Goal: Task Accomplishment & Management: Complete application form

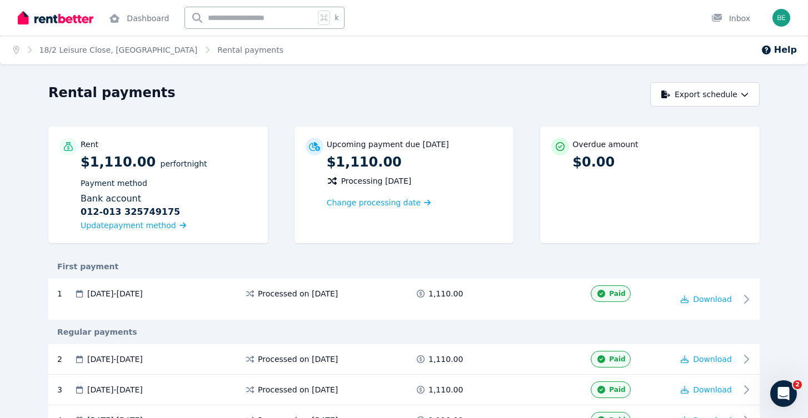
click at [29, 51] on icon "Breadcrumb" at bounding box center [29, 50] width 11 height 8
click at [217, 50] on span "Rental payments" at bounding box center [250, 49] width 66 height 11
click at [730, 20] on div "Inbox" at bounding box center [730, 18] width 39 height 11
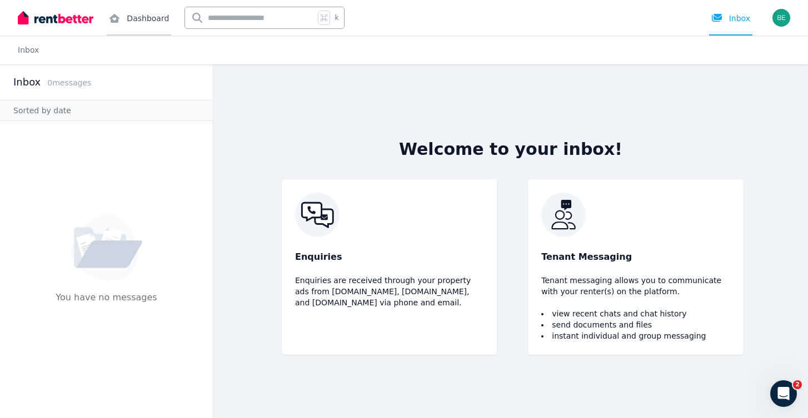
click at [127, 19] on link "Dashboard" at bounding box center [139, 18] width 64 height 36
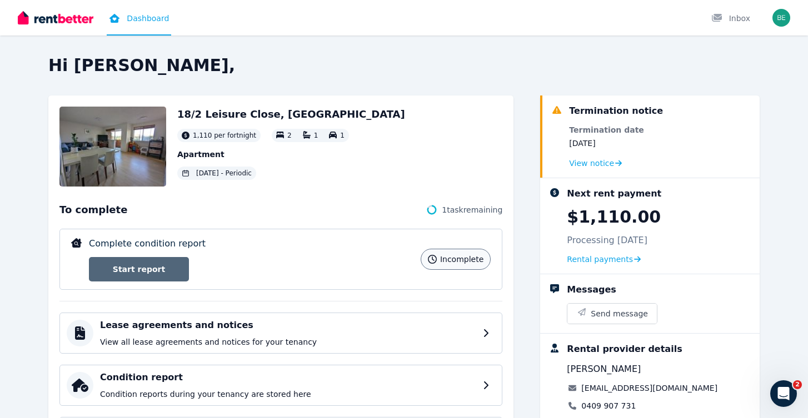
click at [152, 270] on link "Start report" at bounding box center [139, 269] width 100 height 24
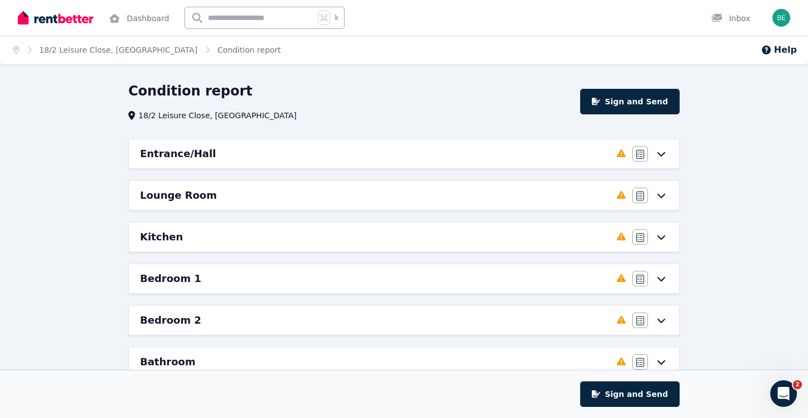
click at [661, 155] on icon at bounding box center [660, 153] width 13 height 9
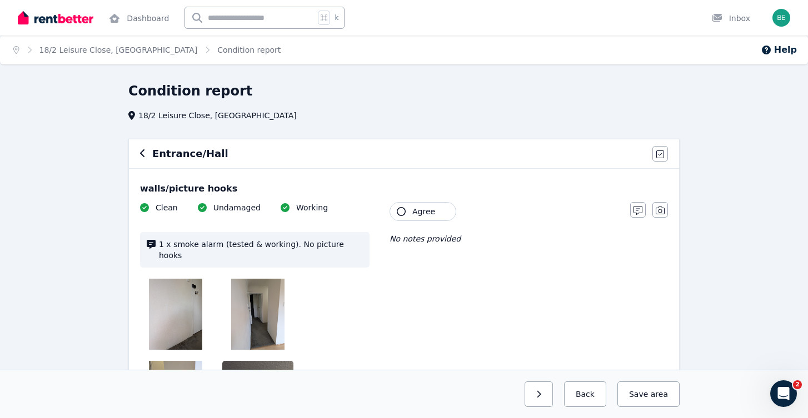
click at [135, 152] on div "Entrance/Hall Agree all items" at bounding box center [404, 153] width 550 height 29
click at [146, 150] on div "Entrance/Hall" at bounding box center [393, 154] width 506 height 16
click at [146, 151] on div "Entrance/Hall" at bounding box center [393, 154] width 506 height 16
click at [142, 153] on icon "button" at bounding box center [143, 153] width 6 height 9
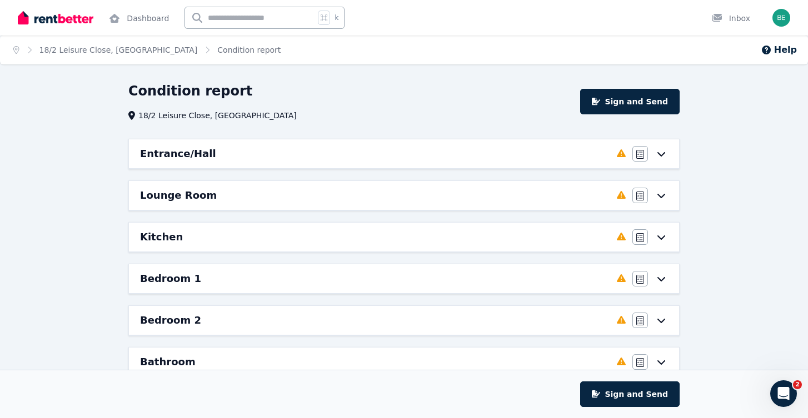
click at [168, 194] on h6 "Lounge Room" at bounding box center [178, 196] width 77 height 16
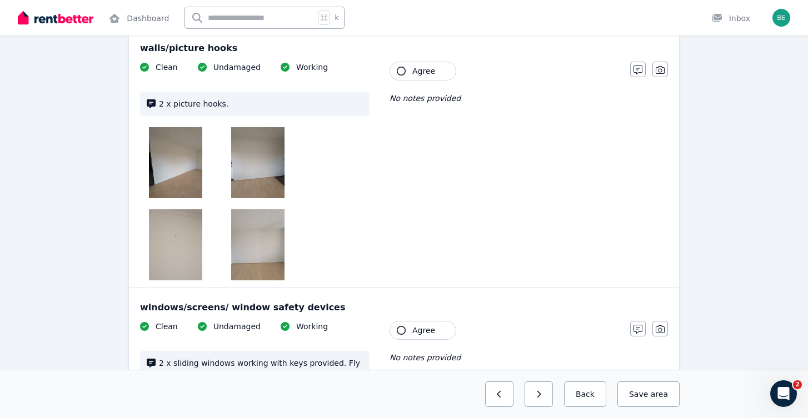
scroll to position [7, 0]
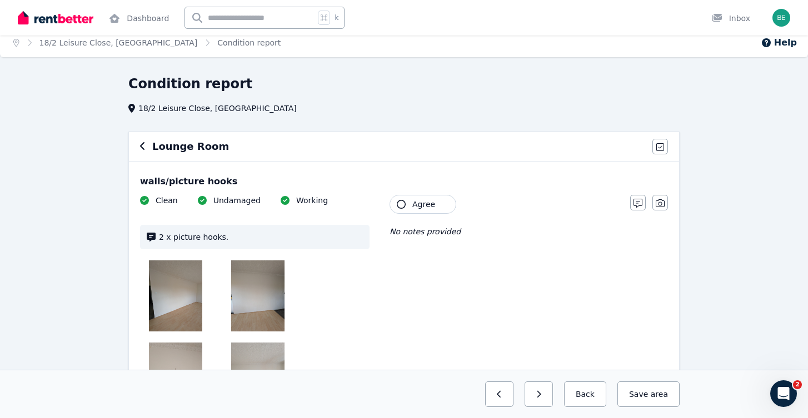
click at [144, 147] on icon "button" at bounding box center [143, 146] width 6 height 9
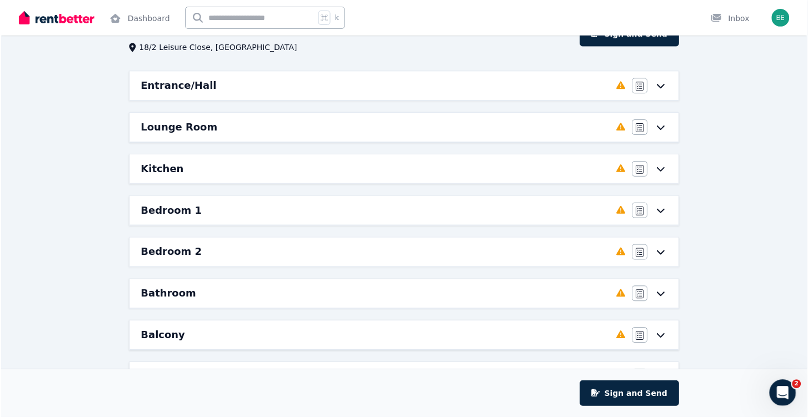
scroll to position [285, 0]
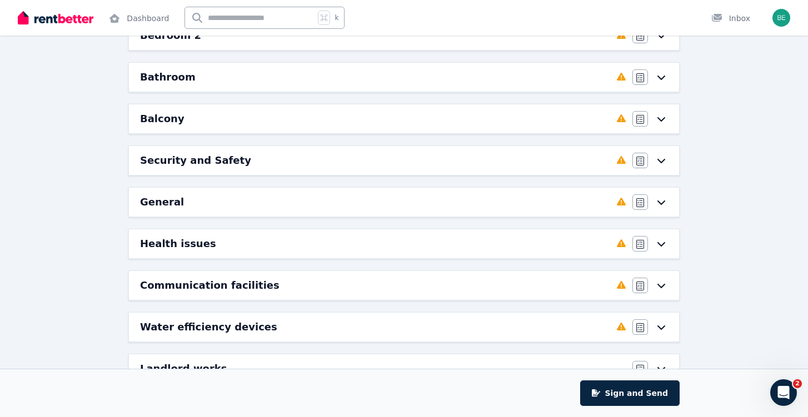
click at [657, 202] on icon at bounding box center [660, 202] width 13 height 9
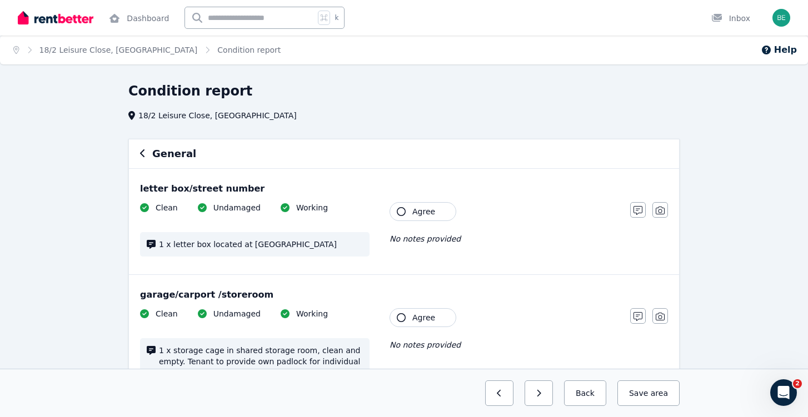
scroll to position [0, 0]
click at [143, 156] on icon "button" at bounding box center [143, 153] width 6 height 9
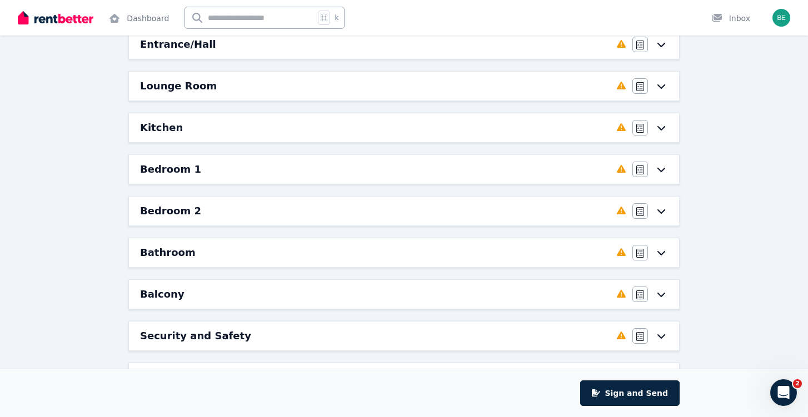
scroll to position [203, 0]
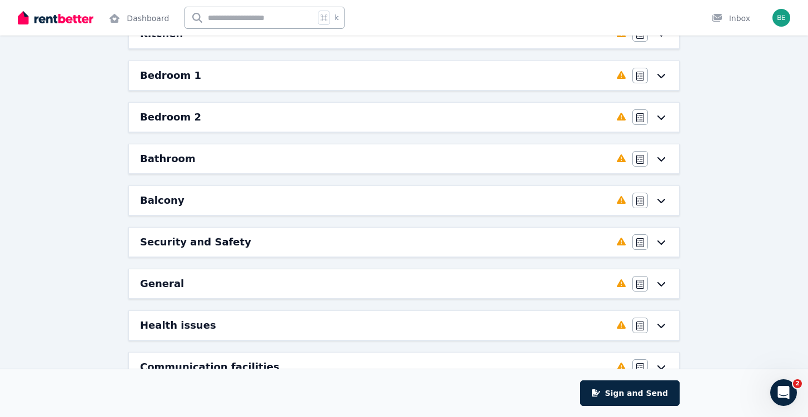
click at [659, 280] on icon at bounding box center [660, 283] width 13 height 9
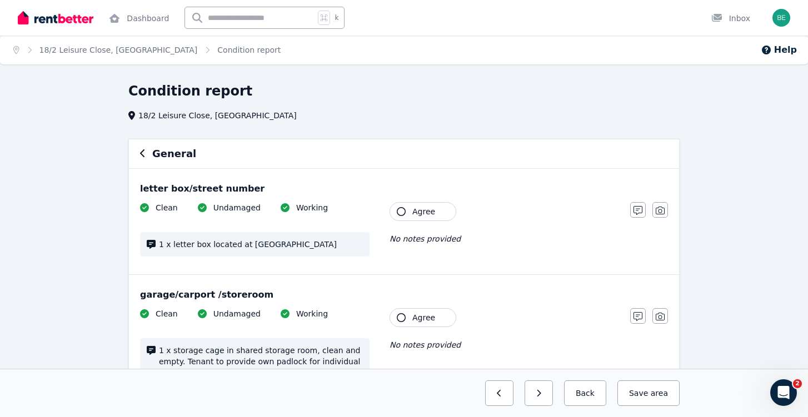
scroll to position [0, 0]
click at [149, 158] on div "General" at bounding box center [404, 154] width 528 height 16
click at [142, 155] on icon "button" at bounding box center [142, 153] width 4 height 8
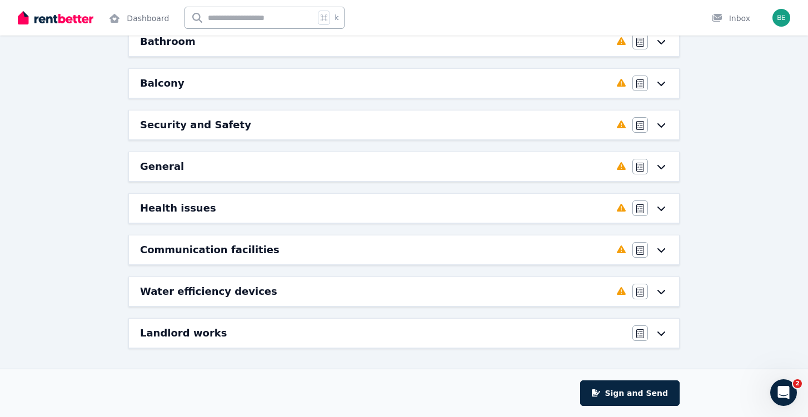
scroll to position [319, 0]
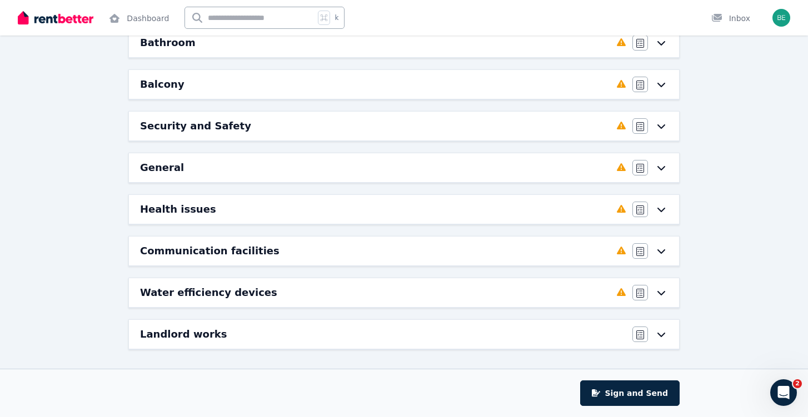
click at [661, 296] on icon at bounding box center [660, 292] width 13 height 9
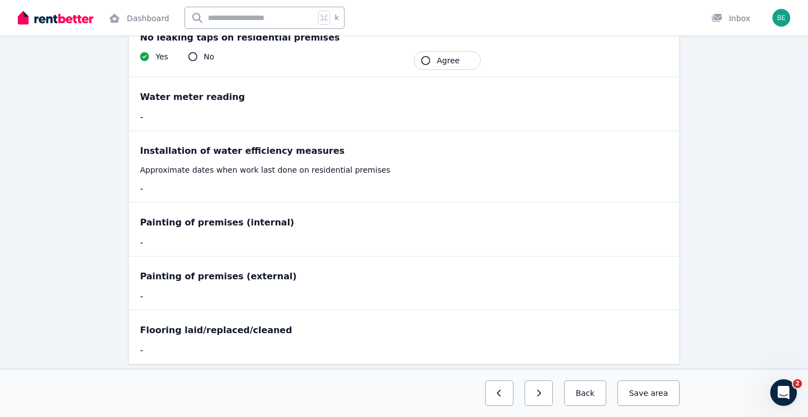
scroll to position [0, 0]
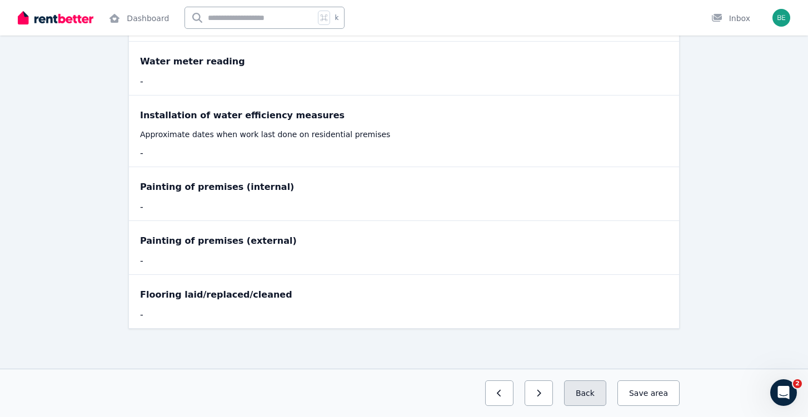
click at [590, 401] on button "Back" at bounding box center [585, 394] width 42 height 26
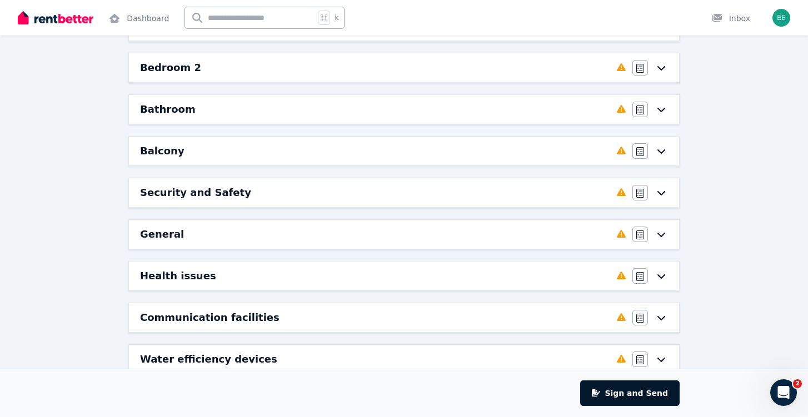
scroll to position [204, 0]
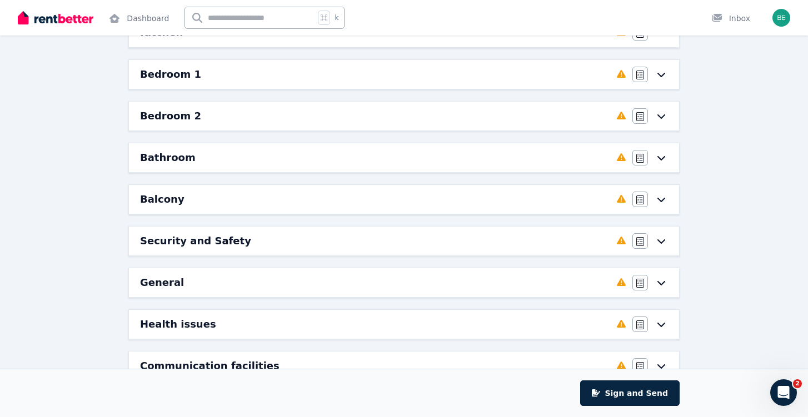
click at [666, 324] on icon at bounding box center [660, 324] width 13 height 9
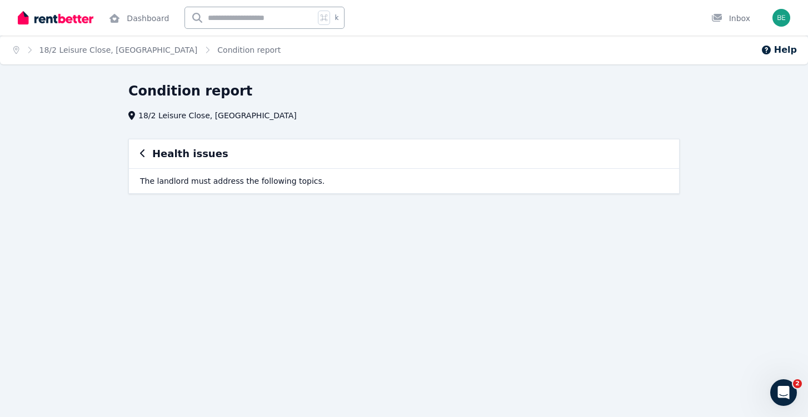
scroll to position [0, 0]
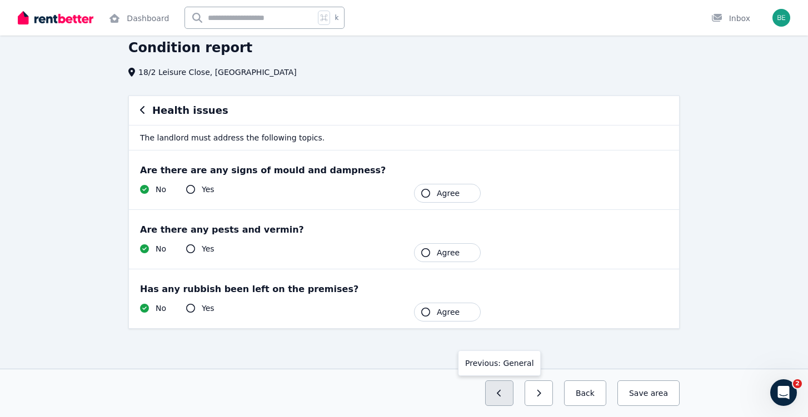
click at [505, 401] on button "button" at bounding box center [499, 394] width 28 height 26
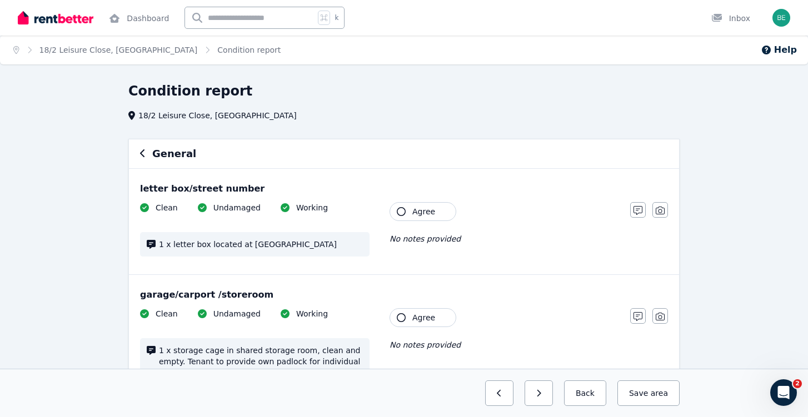
click at [141, 155] on icon "button" at bounding box center [142, 153] width 4 height 8
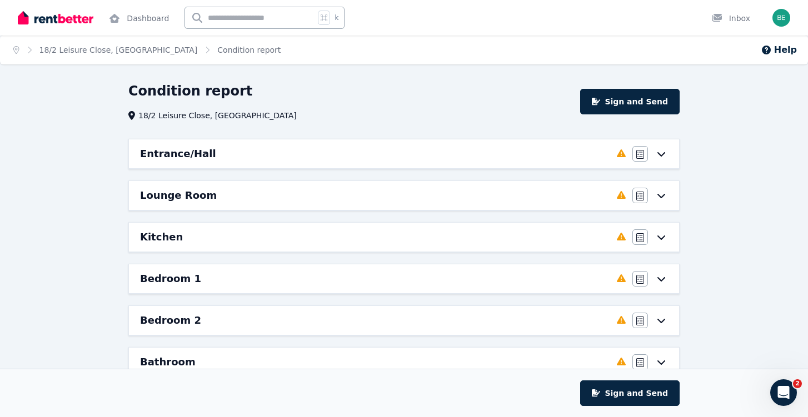
click at [663, 152] on icon at bounding box center [660, 153] width 13 height 9
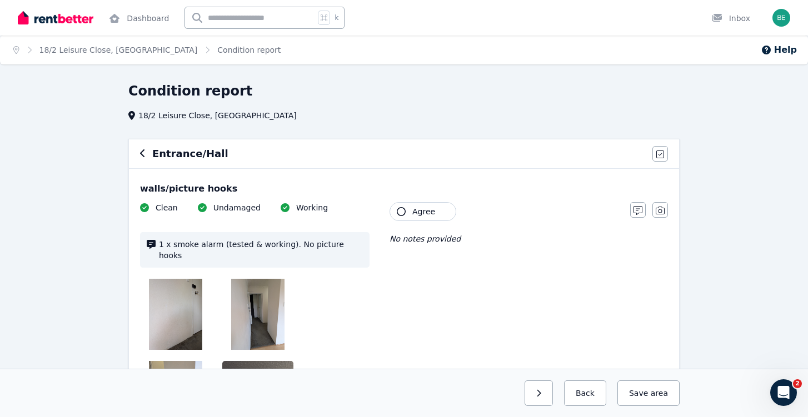
click at [144, 154] on icon "button" at bounding box center [143, 153] width 6 height 9
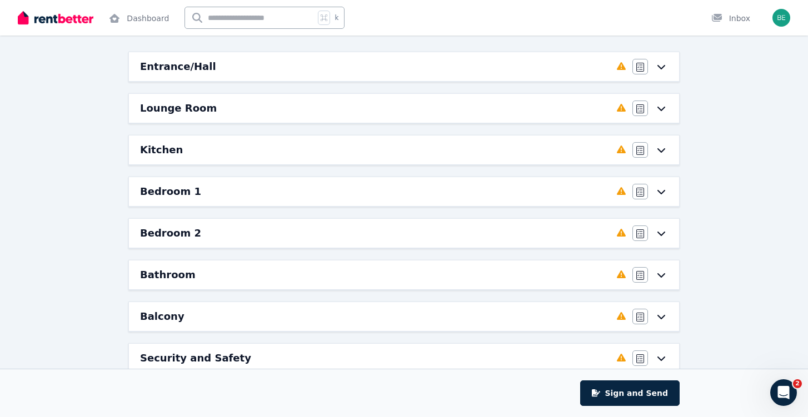
scroll to position [178, 0]
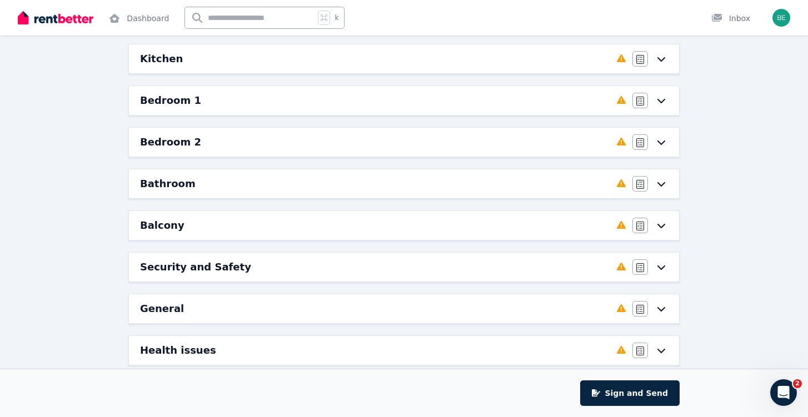
click at [659, 227] on icon at bounding box center [660, 225] width 13 height 9
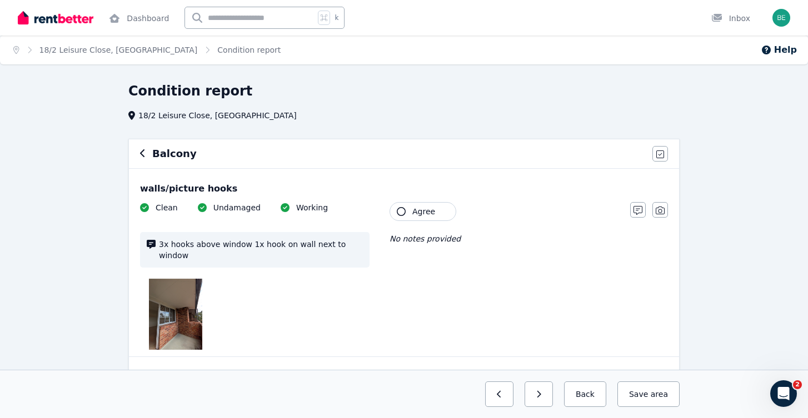
scroll to position [0, 0]
click at [143, 147] on div "Balcony" at bounding box center [393, 154] width 506 height 16
click at [143, 150] on icon "button" at bounding box center [143, 153] width 6 height 9
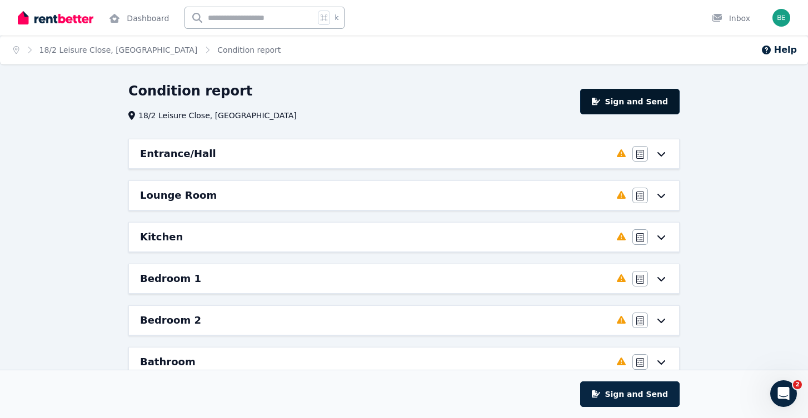
click at [626, 102] on button "Sign and Send" at bounding box center [629, 102] width 99 height 26
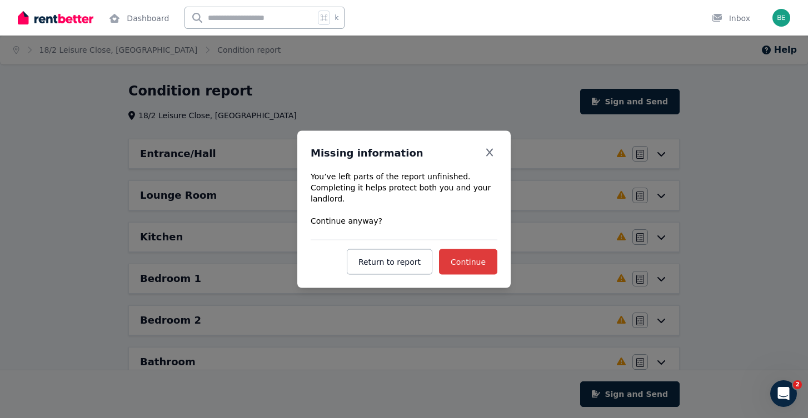
click at [487, 258] on button "Continue" at bounding box center [468, 262] width 58 height 26
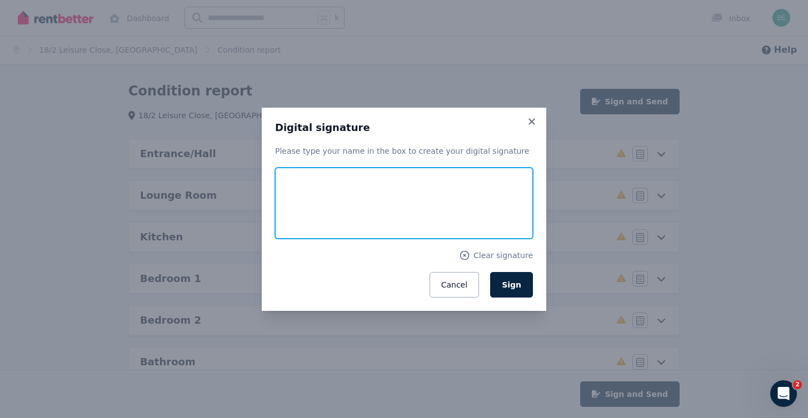
drag, startPoint x: 408, startPoint y: 191, endPoint x: 426, endPoint y: 175, distance: 24.0
click at [426, 175] on input "text" at bounding box center [404, 203] width 258 height 71
type input "**********"
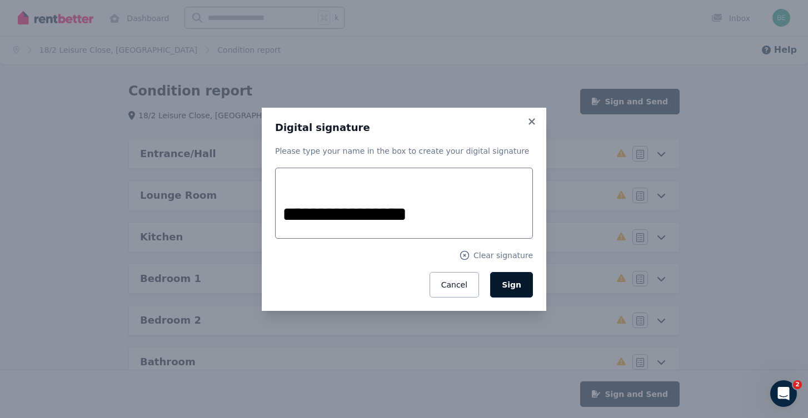
click at [519, 283] on span "Sign" at bounding box center [511, 285] width 19 height 9
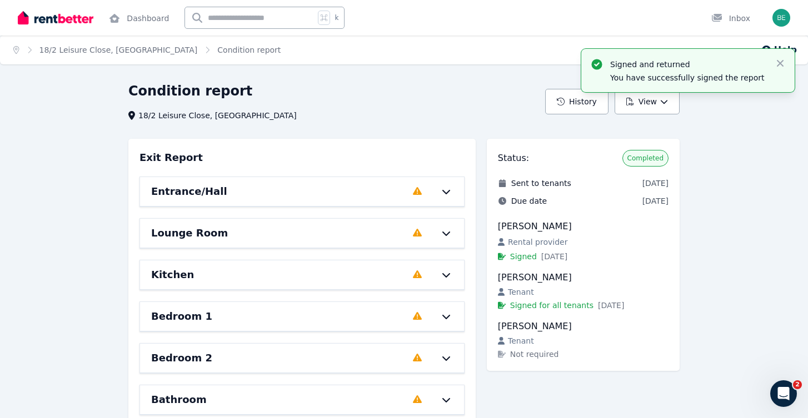
click at [38, 12] on img at bounding box center [56, 17] width 76 height 17
